Goal: Information Seeking & Learning: Compare options

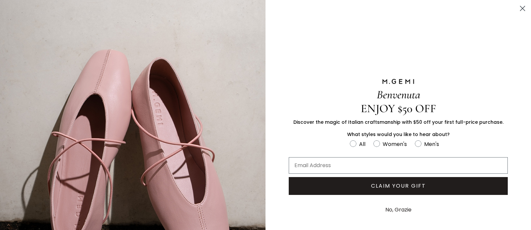
scroll to position [97, 0]
click at [520, 9] on circle "Close dialog" at bounding box center [522, 8] width 11 height 11
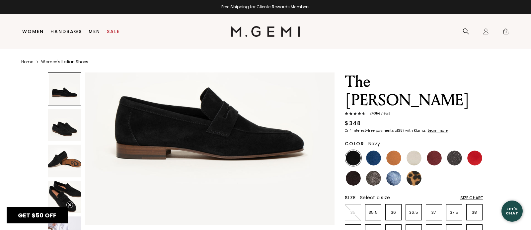
click at [372, 156] on img at bounding box center [373, 158] width 15 height 15
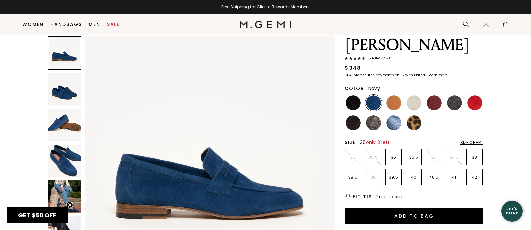
scroll to position [42, 0]
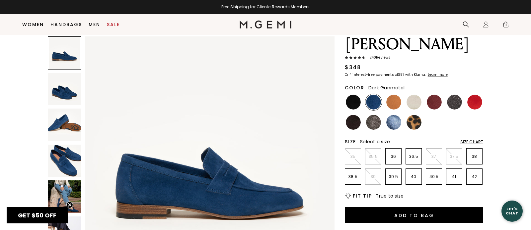
click at [455, 104] on img at bounding box center [454, 102] width 15 height 15
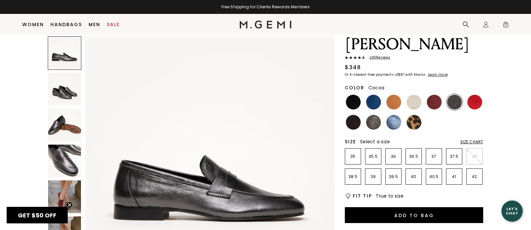
click at [372, 124] on img at bounding box center [373, 122] width 15 height 15
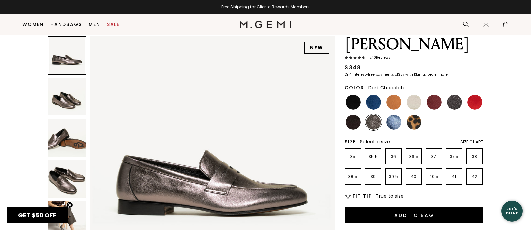
click at [353, 125] on img at bounding box center [353, 122] width 15 height 15
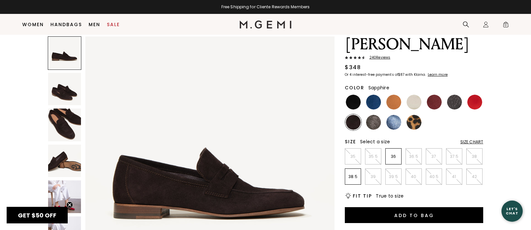
click at [393, 126] on img at bounding box center [393, 122] width 15 height 15
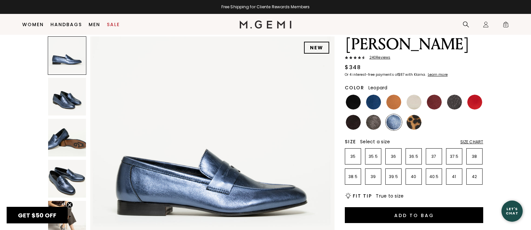
click at [413, 124] on img at bounding box center [413, 122] width 15 height 15
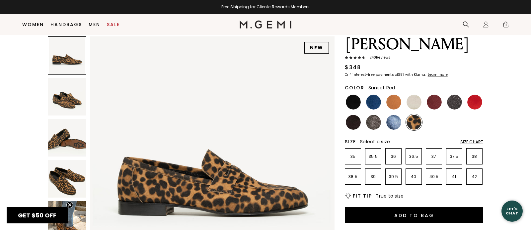
click at [474, 100] on img at bounding box center [474, 102] width 15 height 15
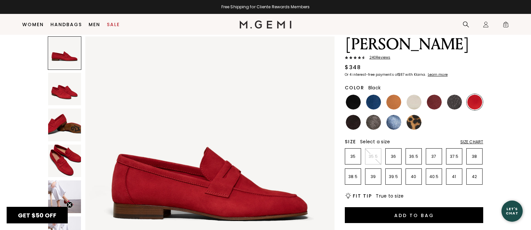
click at [353, 100] on img at bounding box center [353, 102] width 15 height 15
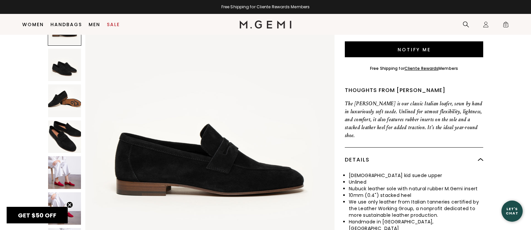
scroll to position [209, 0]
